Goal: Task Accomplishment & Management: Manage account settings

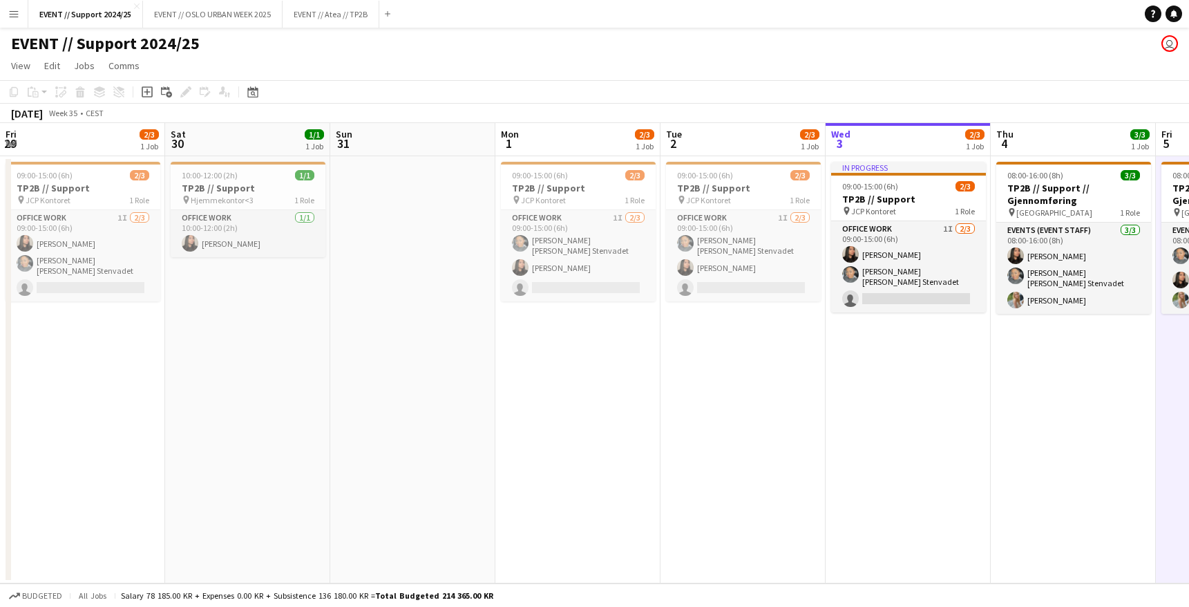
scroll to position [0, 402]
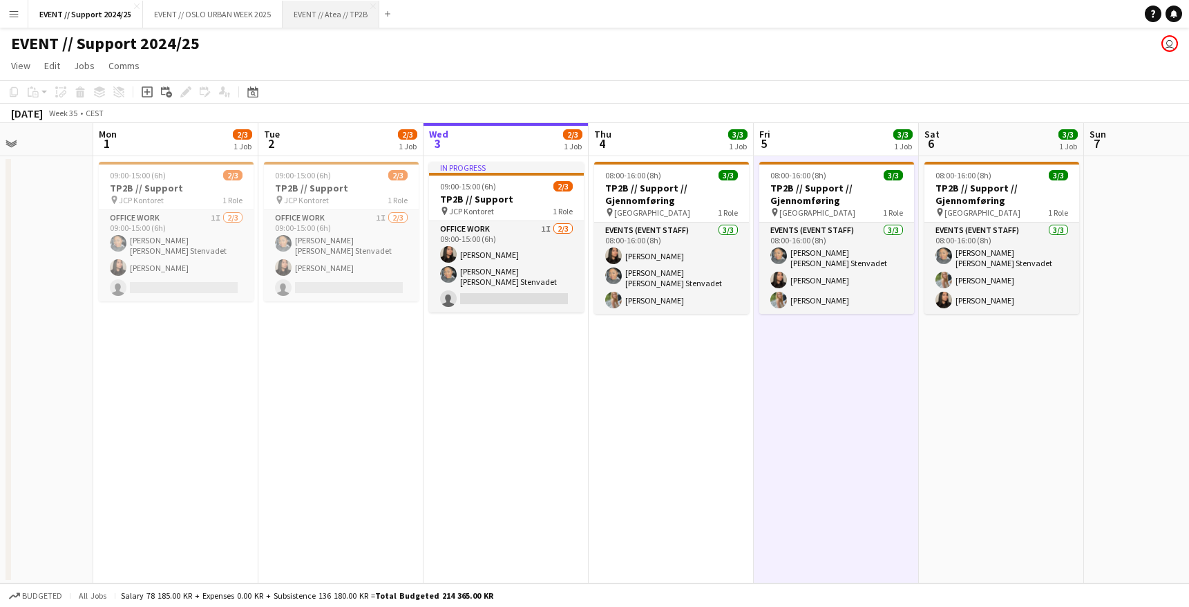
click at [327, 9] on button "EVENT // Atea // TP2B Close" at bounding box center [331, 14] width 97 height 27
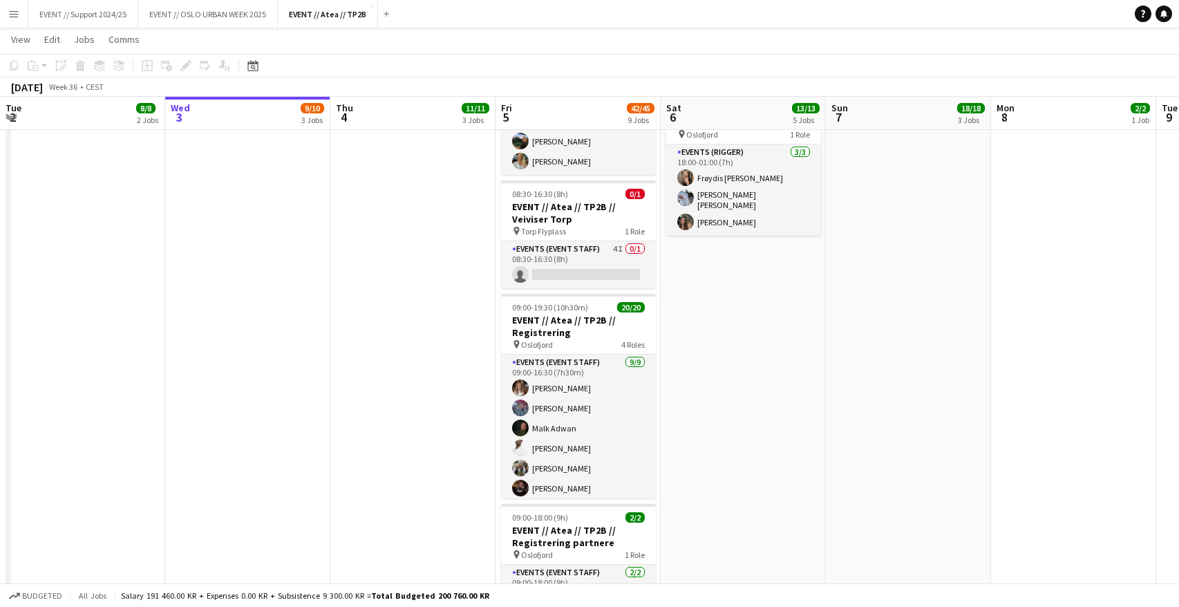
scroll to position [678, 0]
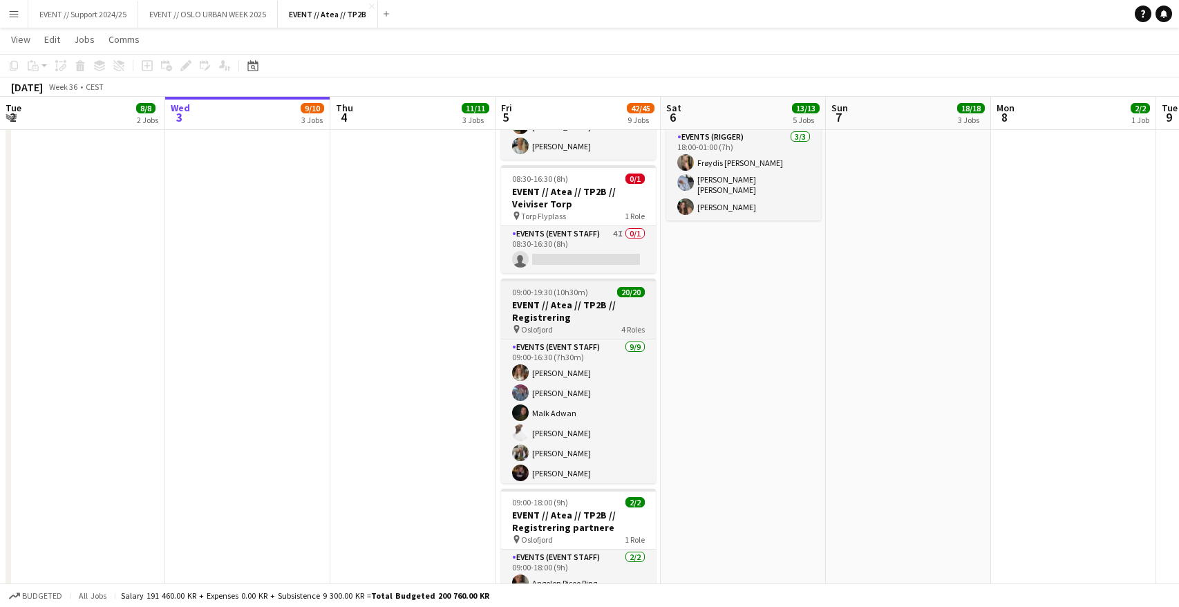
click at [586, 303] on h3 "EVENT // Atea // TP2B // Registrering" at bounding box center [578, 310] width 155 height 25
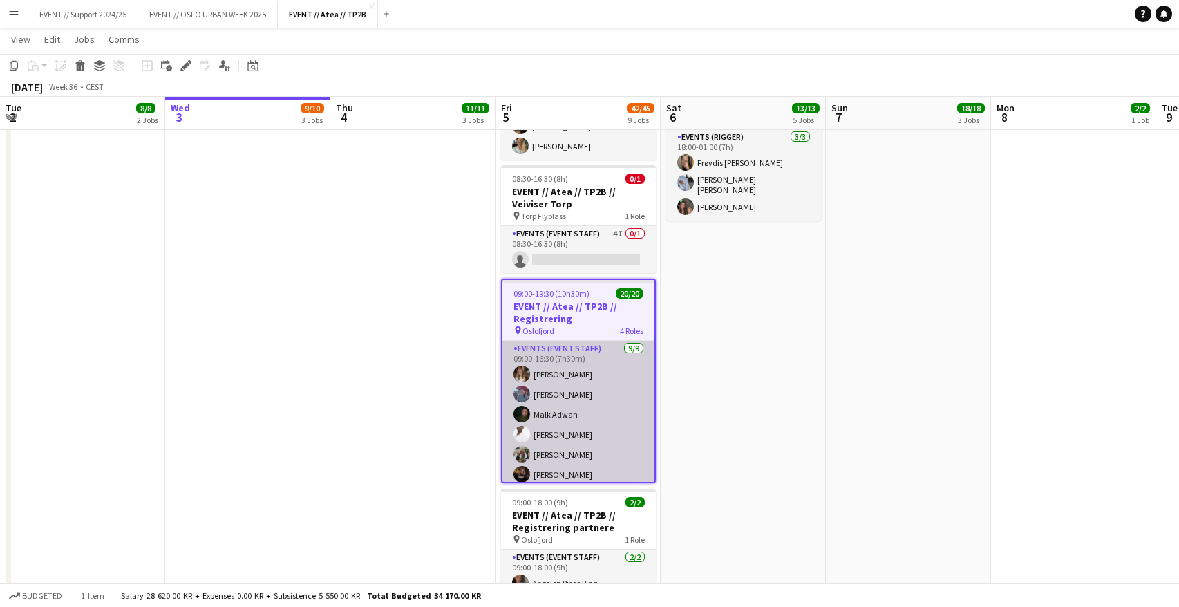
click at [567, 390] on app-card-role "Events (Event Staff) [DATE] 09:00-16:30 (7h30m) [PERSON_NAME] [PERSON_NAME] [PE…" at bounding box center [578, 451] width 152 height 220
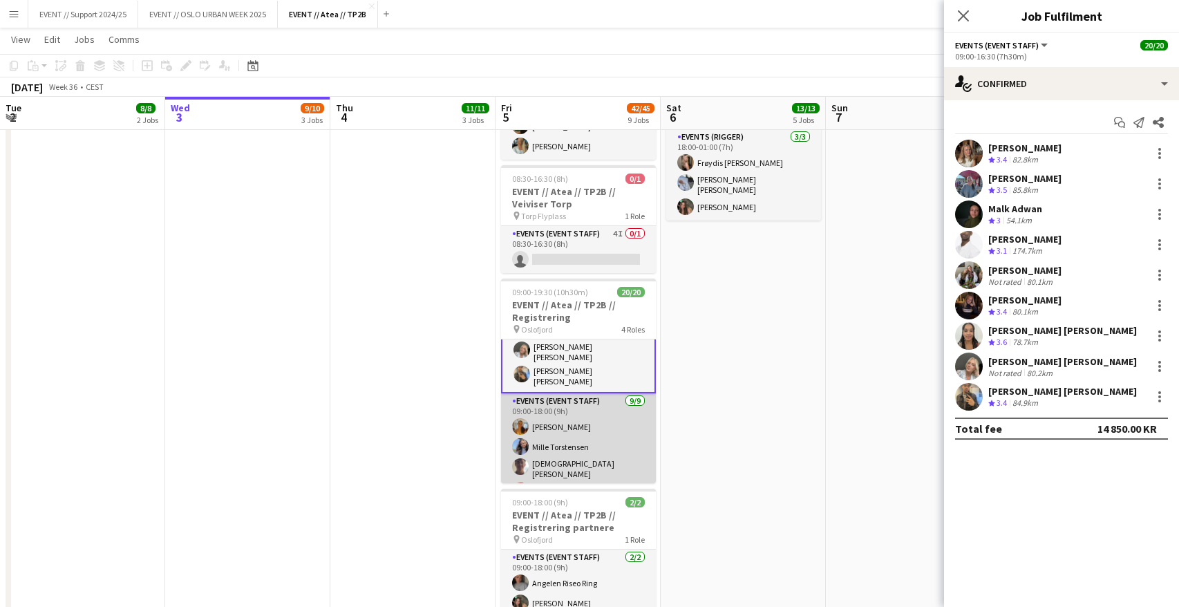
scroll to position [196, 0]
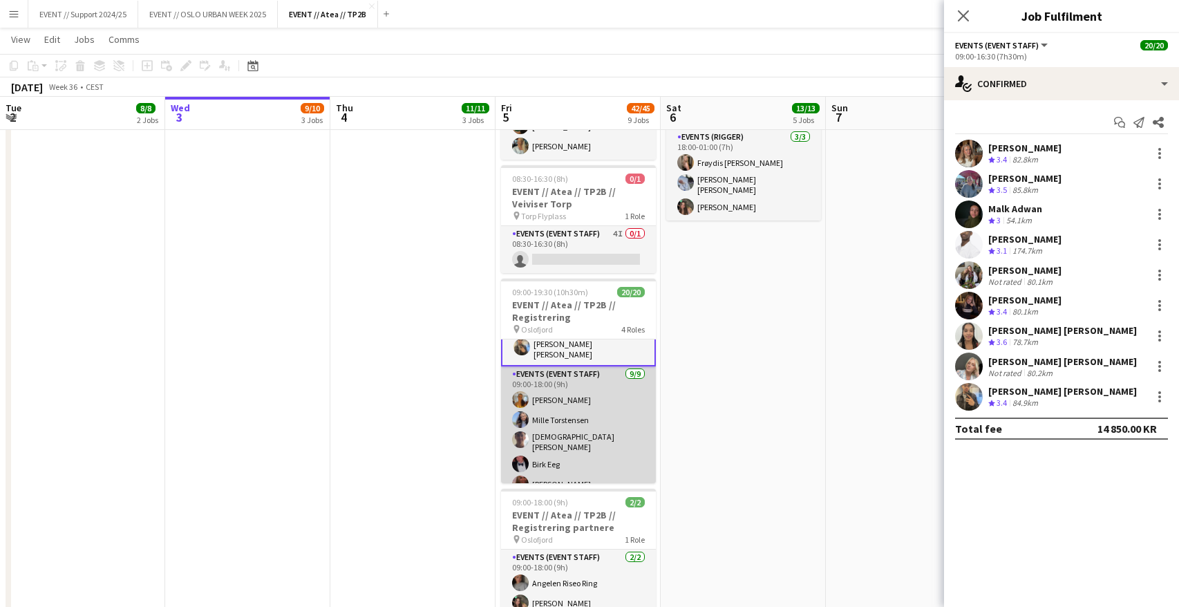
click at [580, 403] on app-card-role "Events (Event Staff) [DATE] 09:00-18:00 (9h) [PERSON_NAME] Mille [PERSON_NAME] …" at bounding box center [578, 471] width 155 height 211
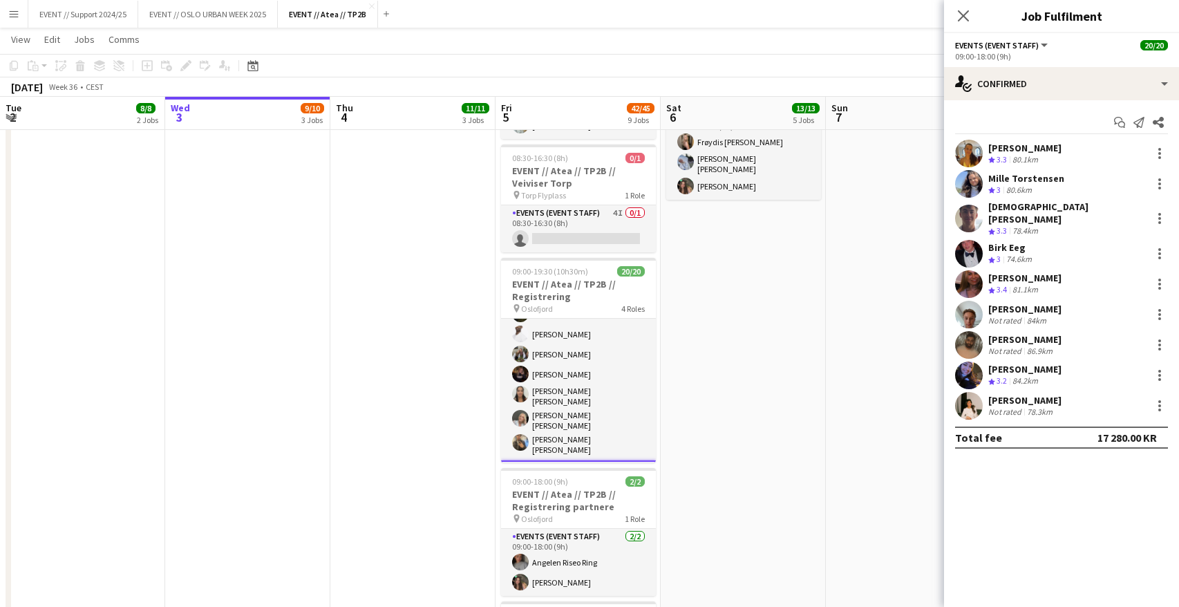
scroll to position [75, 0]
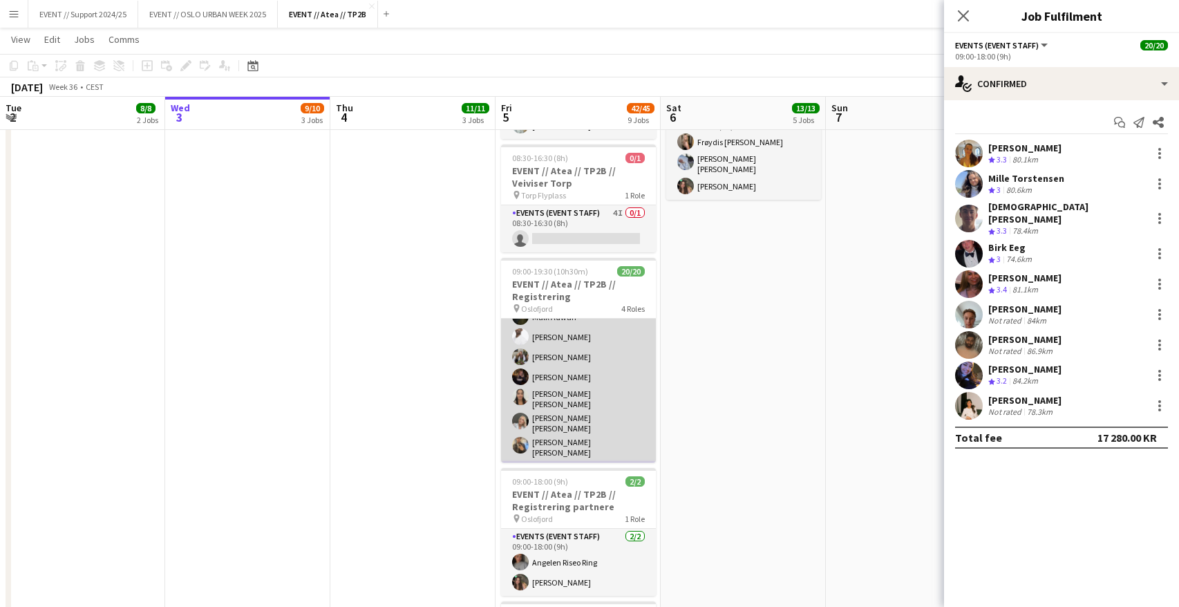
click at [576, 359] on app-card-role "Events (Event Staff) [DATE] 09:00-16:30 (7h30m) [PERSON_NAME] [PERSON_NAME] [PE…" at bounding box center [578, 353] width 155 height 220
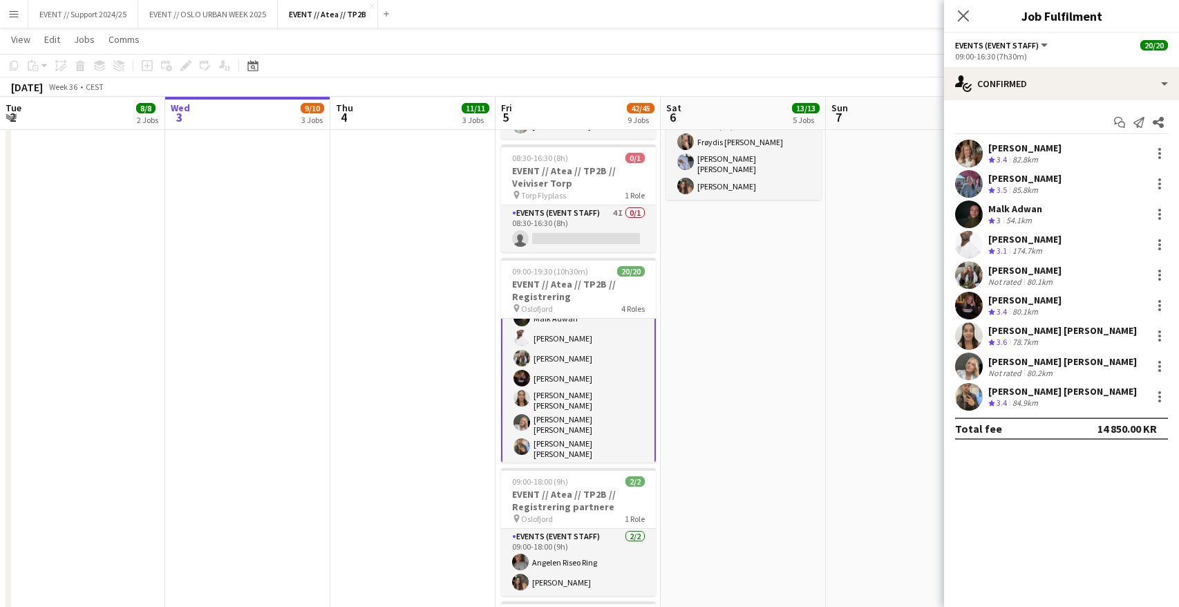
click at [973, 240] on app-user-avatar at bounding box center [969, 245] width 28 height 28
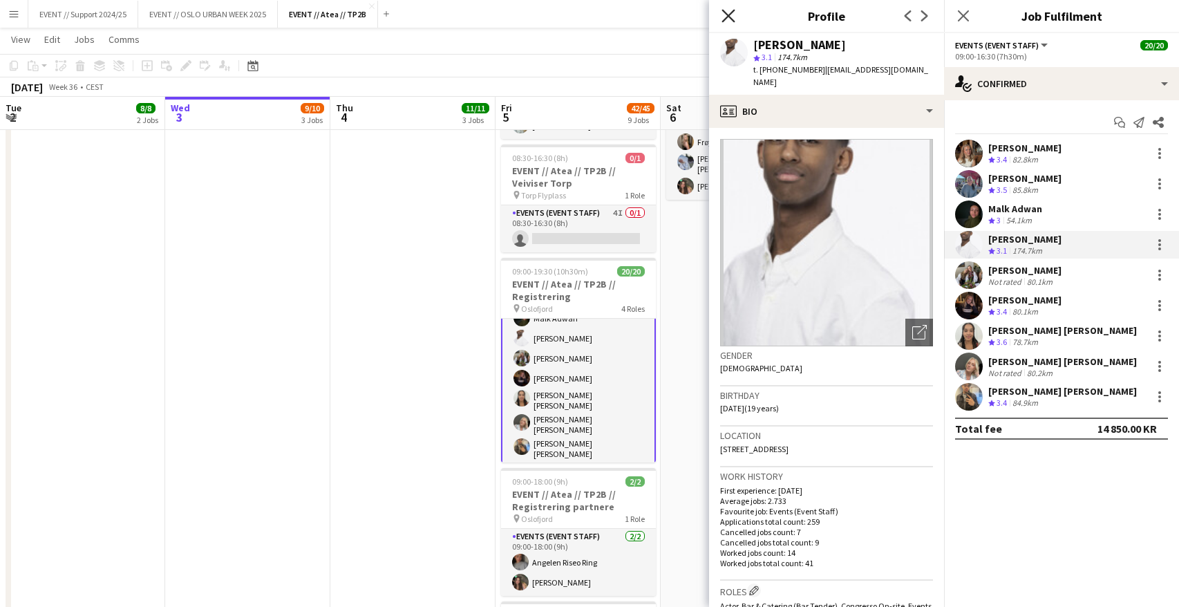
click at [726, 17] on icon "Close pop-in" at bounding box center [727, 15] width 13 height 13
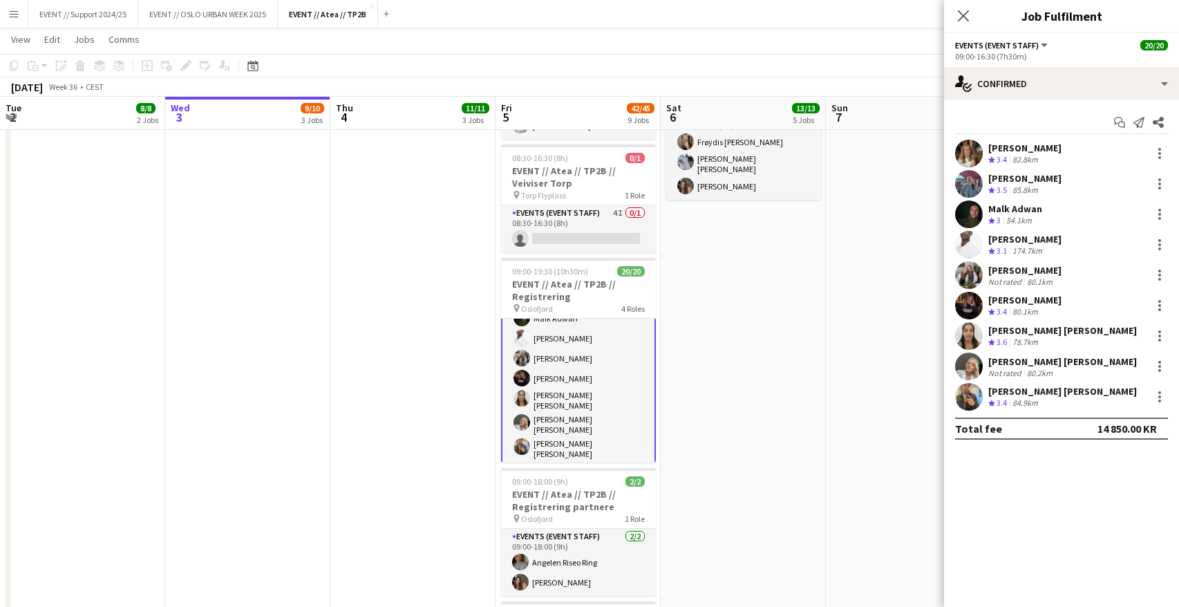
click at [966, 303] on app-user-avatar at bounding box center [969, 306] width 28 height 28
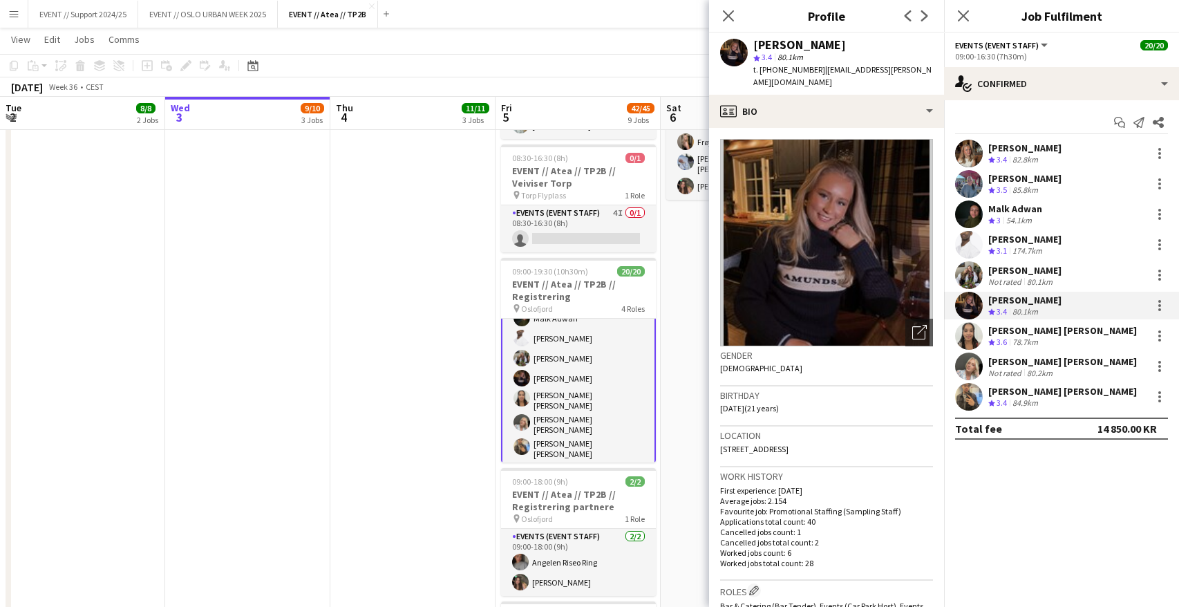
click at [965, 274] on app-user-avatar at bounding box center [969, 275] width 28 height 28
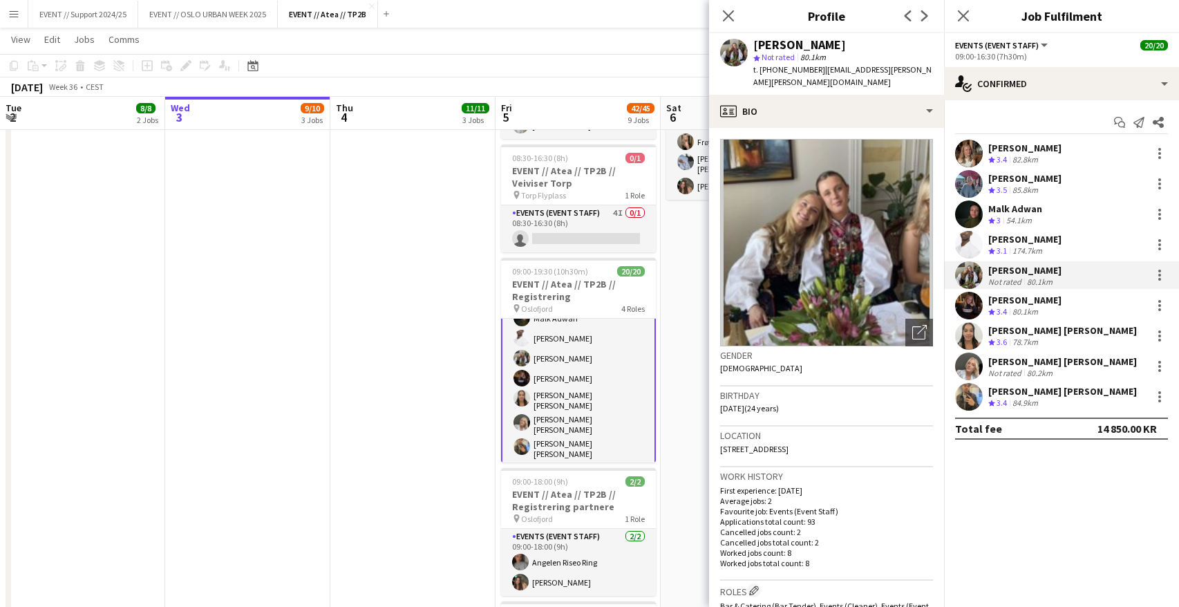
click at [974, 332] on app-user-avatar at bounding box center [969, 336] width 28 height 28
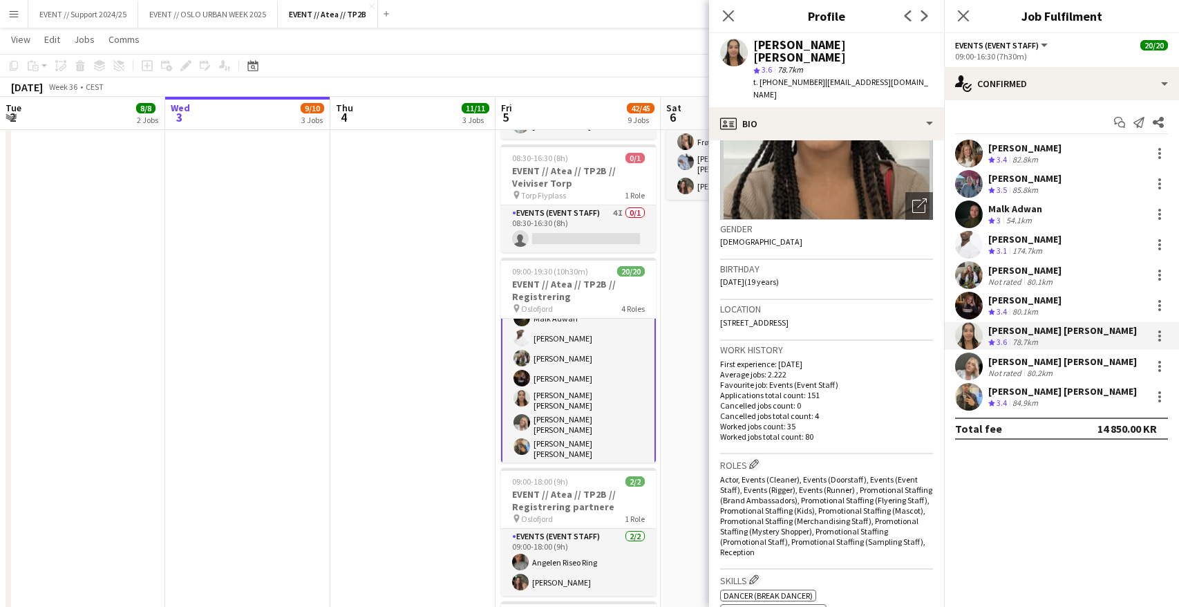
scroll to position [264, 0]
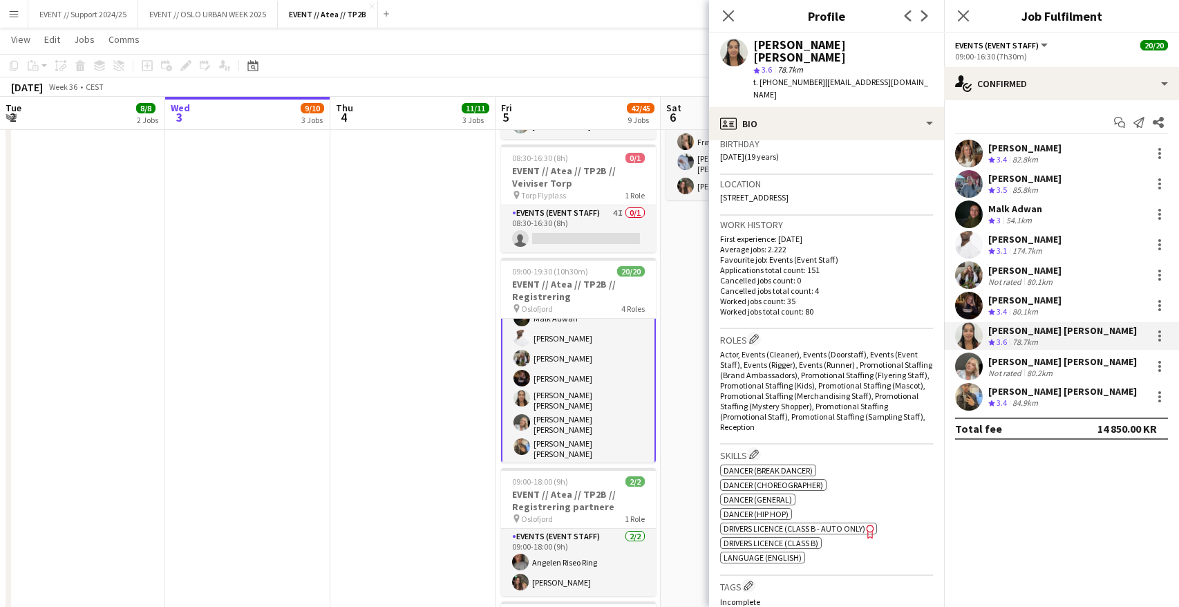
click at [968, 208] on app-user-avatar at bounding box center [969, 214] width 28 height 28
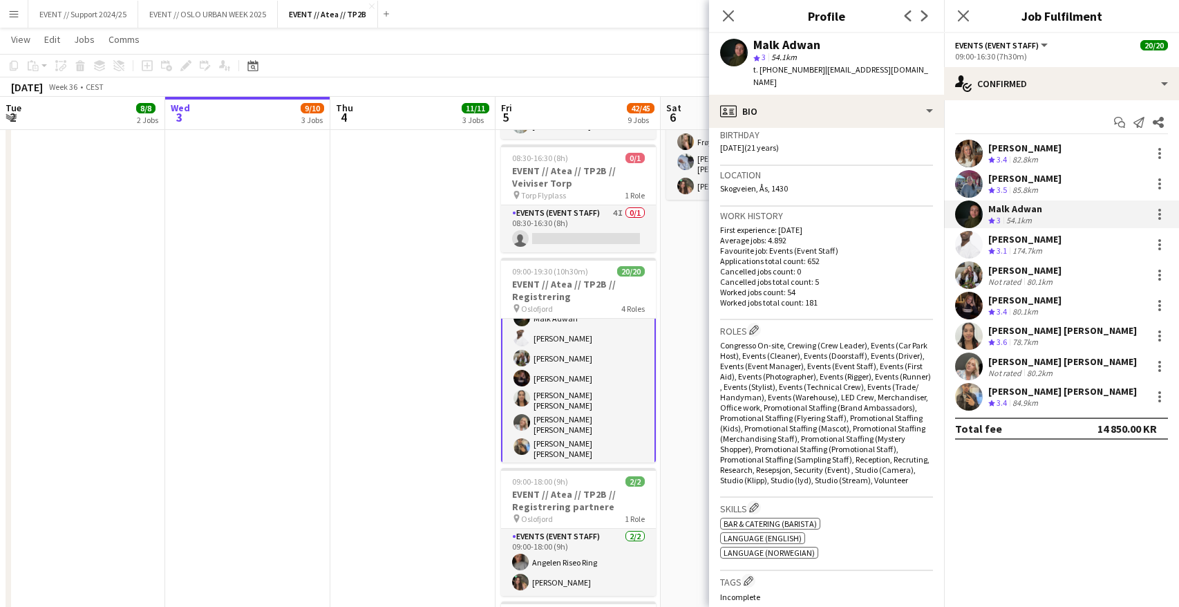
scroll to position [390, 0]
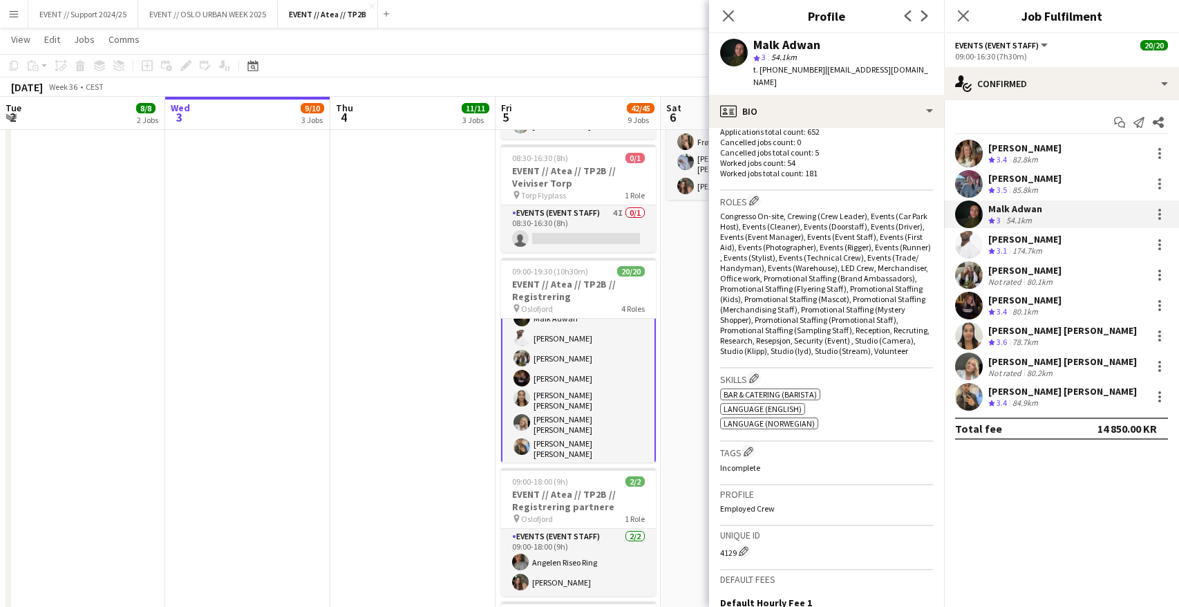
click at [965, 182] on app-user-avatar at bounding box center [969, 184] width 28 height 28
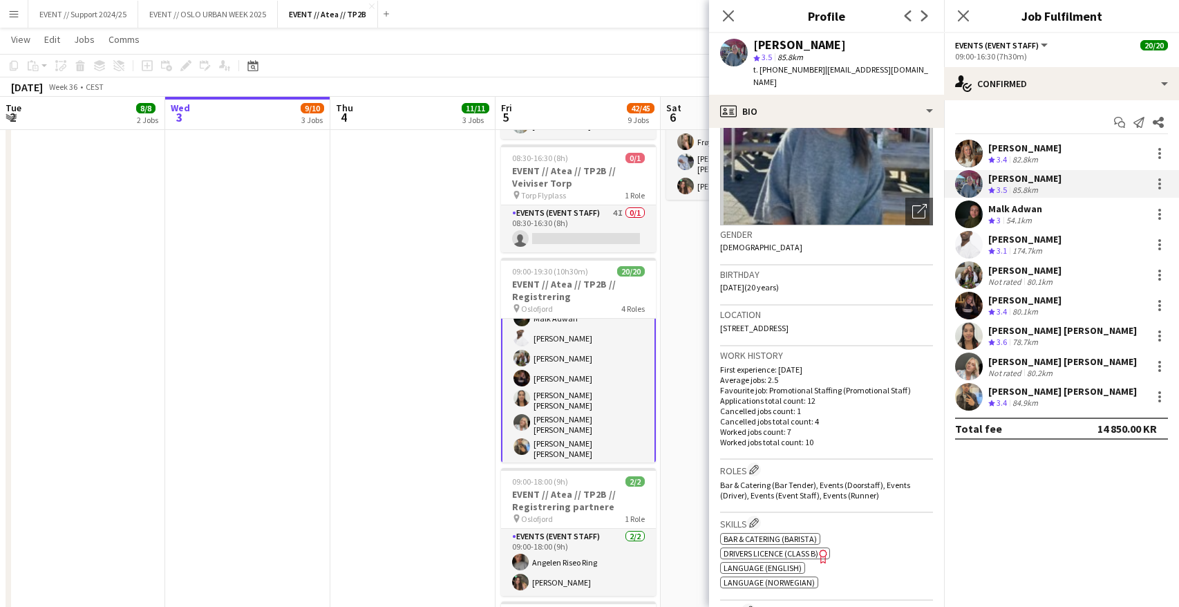
scroll to position [232, 0]
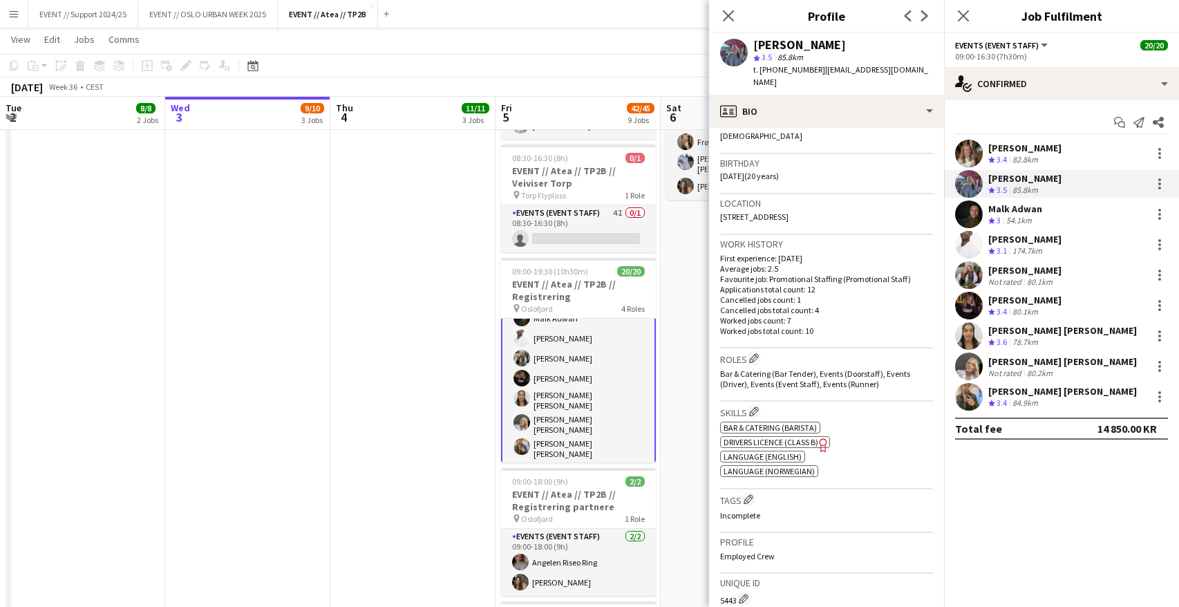
click at [967, 240] on app-user-avatar at bounding box center [969, 245] width 28 height 28
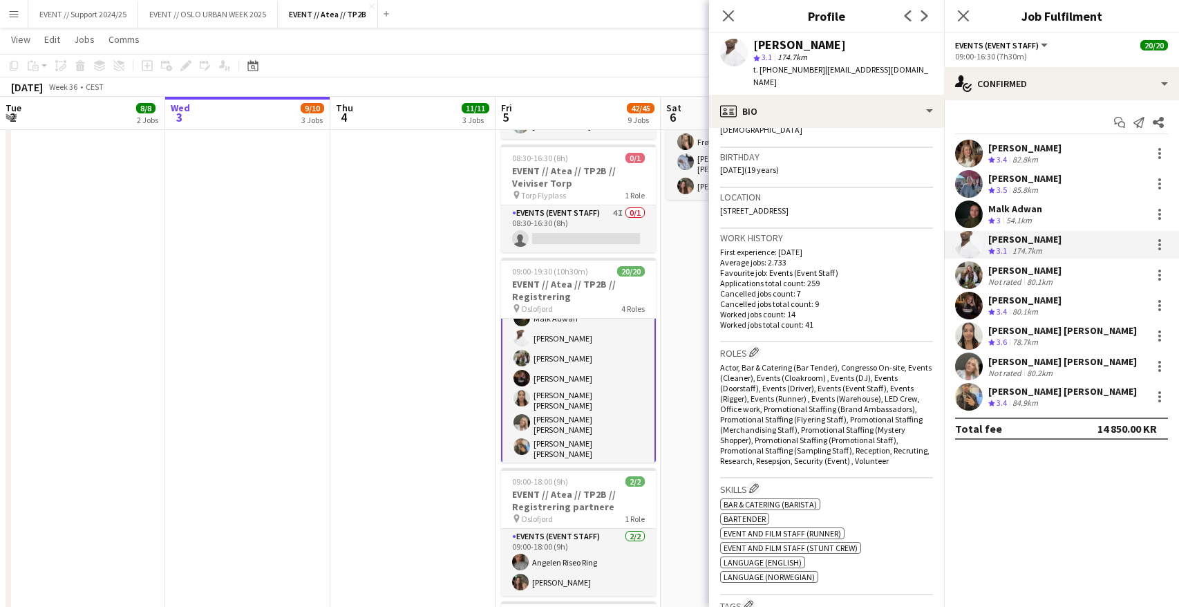
scroll to position [109, 0]
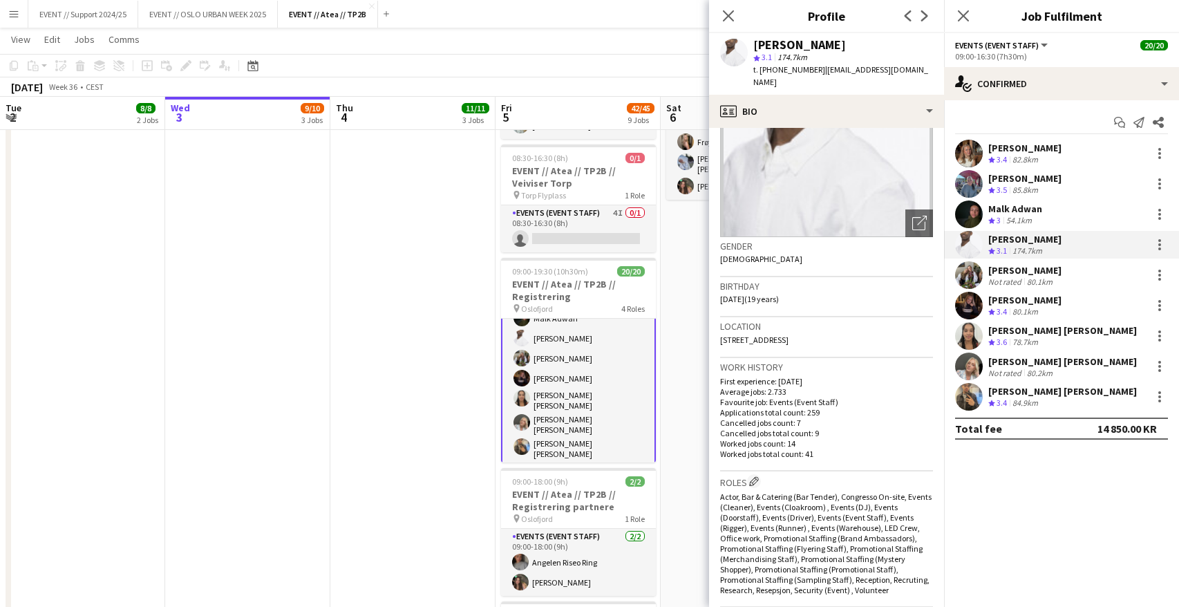
click at [967, 180] on app-user-avatar at bounding box center [969, 184] width 28 height 28
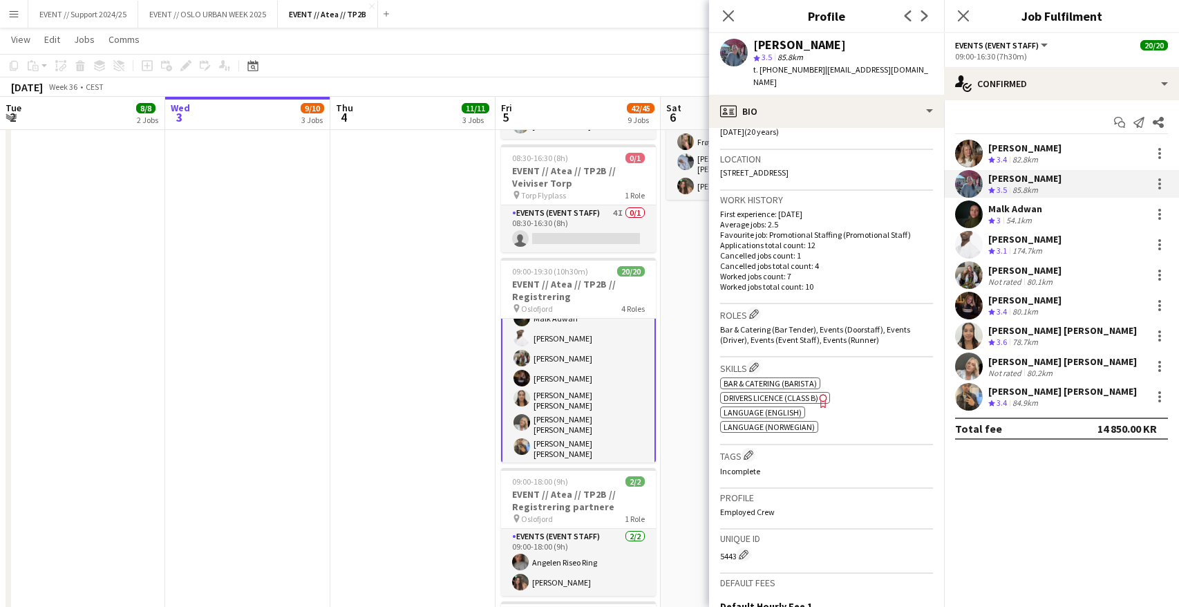
scroll to position [259, 0]
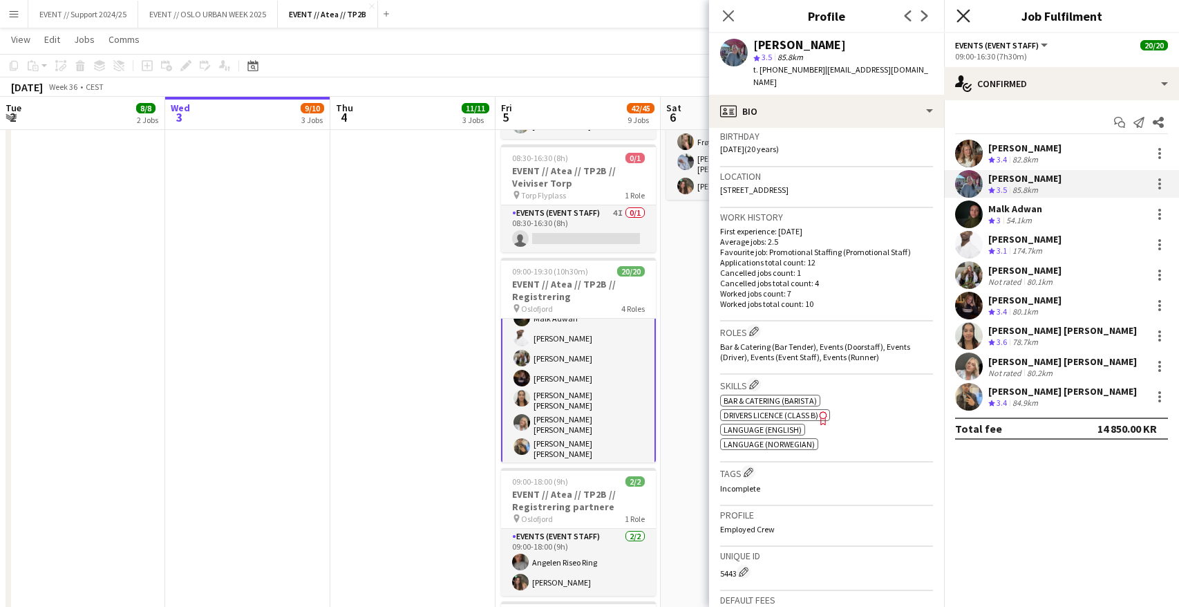
click at [965, 15] on icon "Close pop-in" at bounding box center [962, 15] width 13 height 13
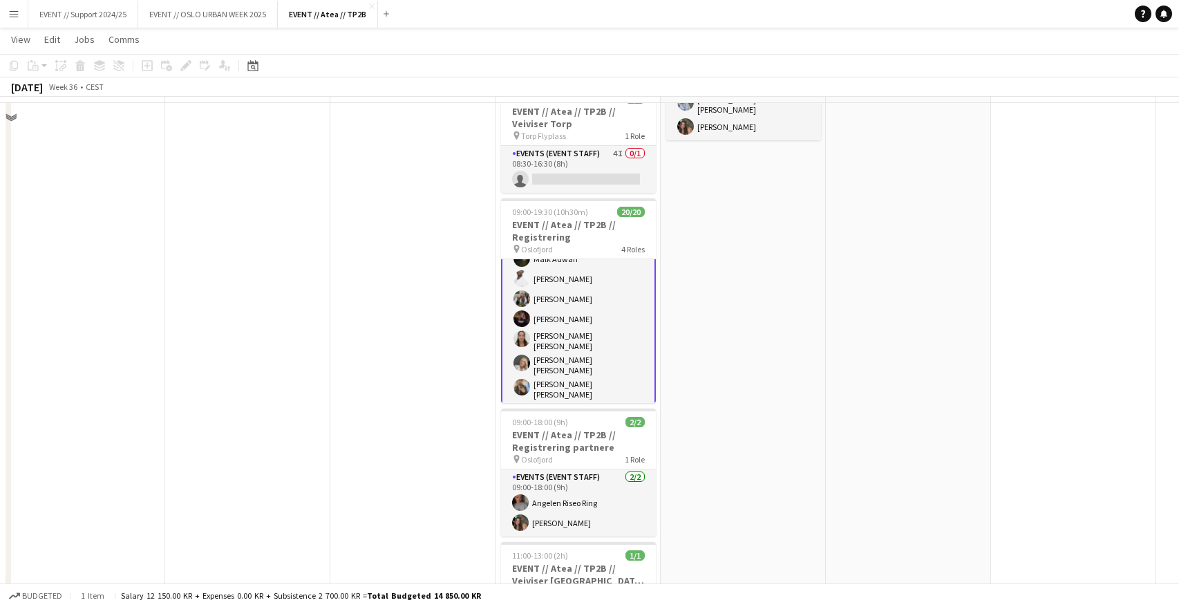
scroll to position [640, 0]
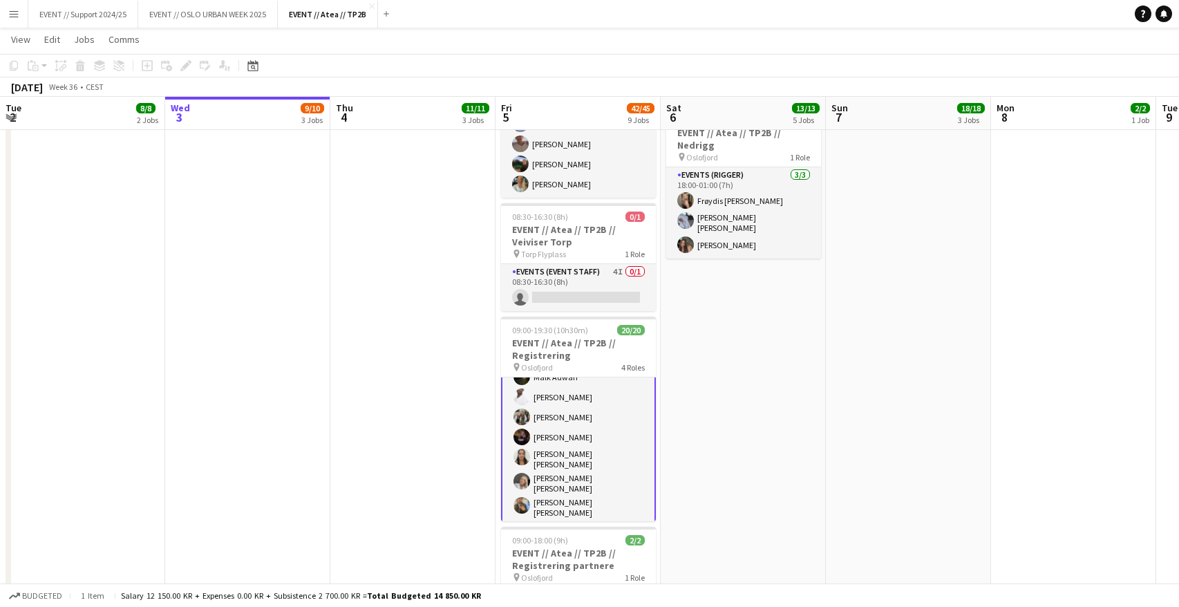
click at [721, 330] on app-date-cell "08:00-17:00 (9h) 2/2 EVENT // Atea // TP2B // Partnere // Expo pin Oslofjord 1 …" at bounding box center [743, 219] width 165 height 1409
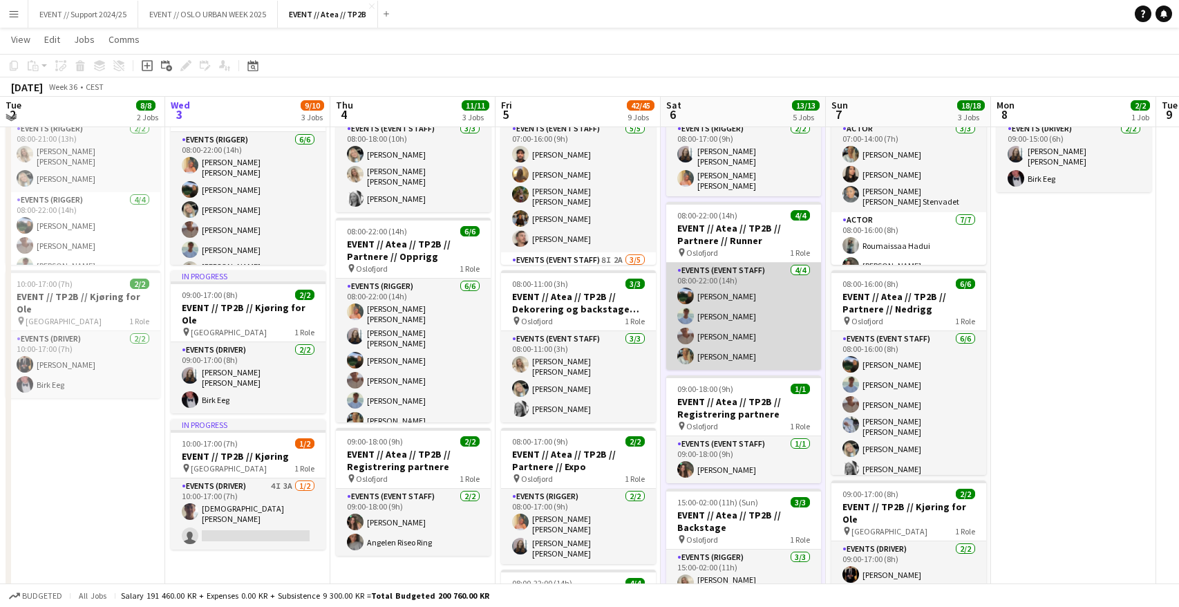
scroll to position [0, 0]
